Goal: Information Seeking & Learning: Learn about a topic

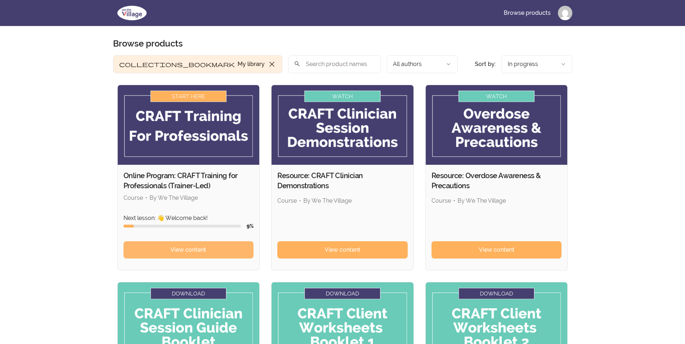
click at [186, 247] on span "View content" at bounding box center [188, 250] width 36 height 9
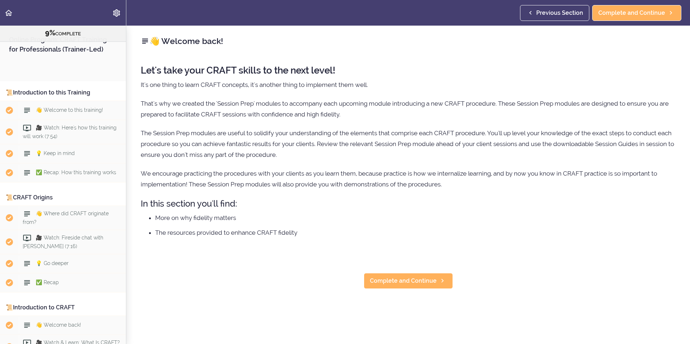
scroll to position [504, 0]
